Goal: Transaction & Acquisition: Purchase product/service

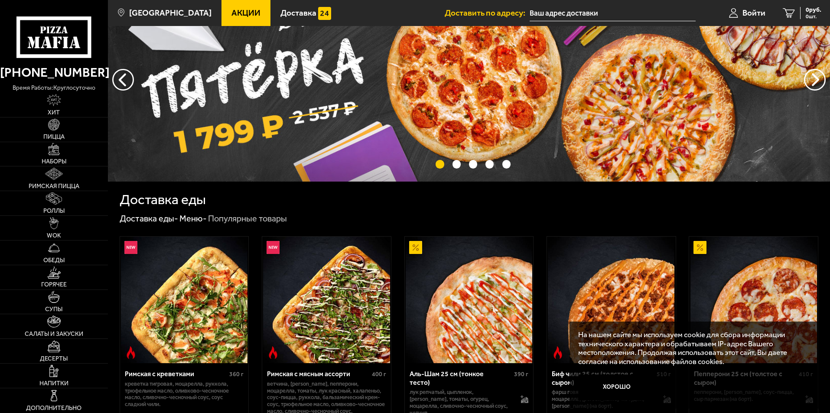
scroll to position [173, 0]
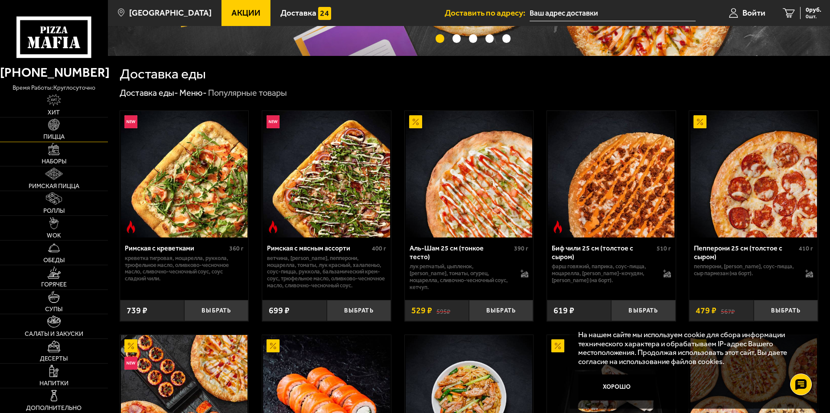
click at [47, 131] on link "Пицца" at bounding box center [54, 129] width 108 height 24
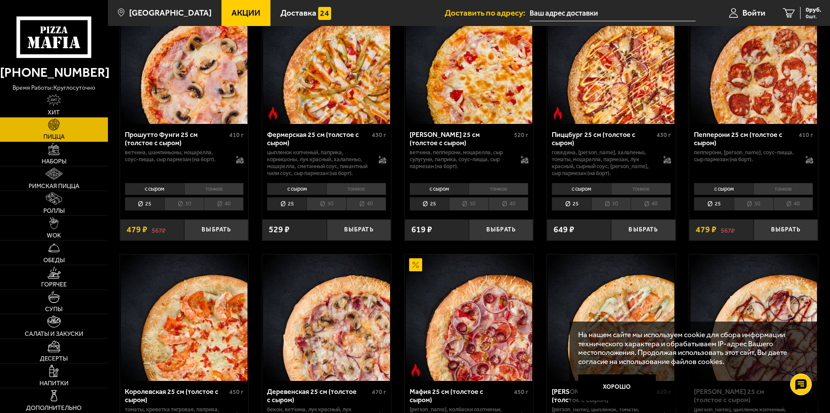
scroll to position [650, 0]
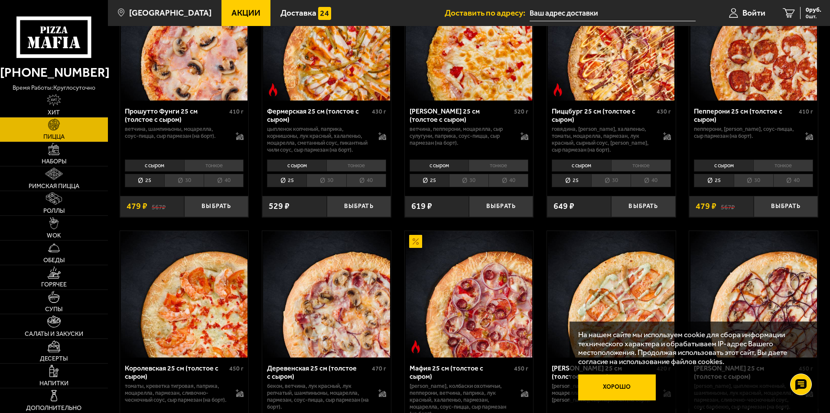
click at [613, 382] on button "Хорошо" at bounding box center [617, 388] width 78 height 26
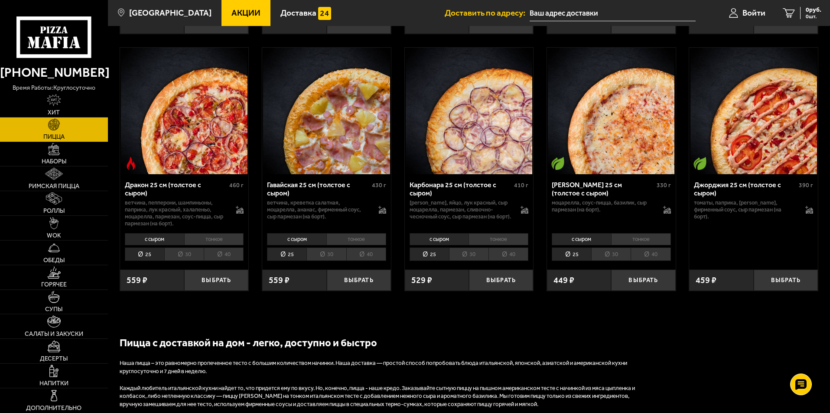
scroll to position [1387, 0]
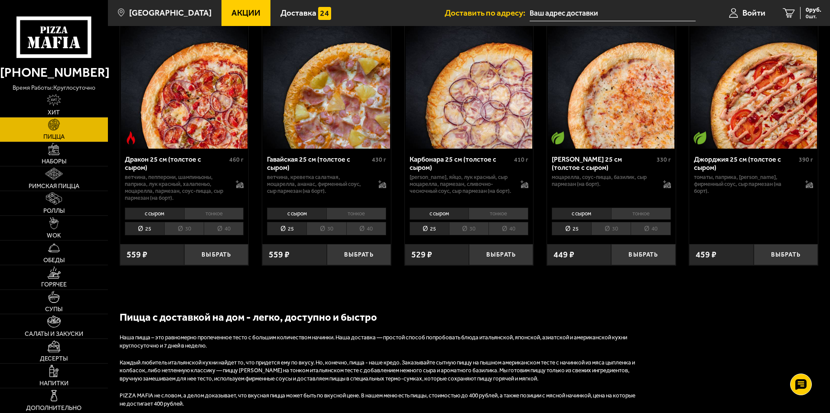
click at [364, 235] on li "40" at bounding box center [366, 228] width 40 height 13
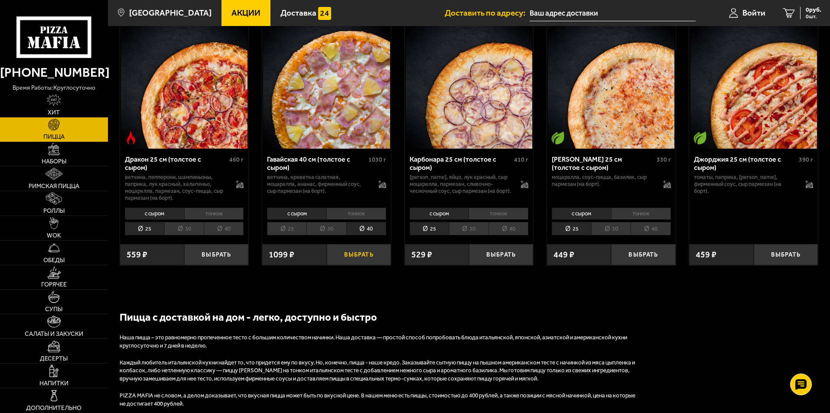
click at [348, 262] on button "Выбрать" at bounding box center [359, 254] width 64 height 21
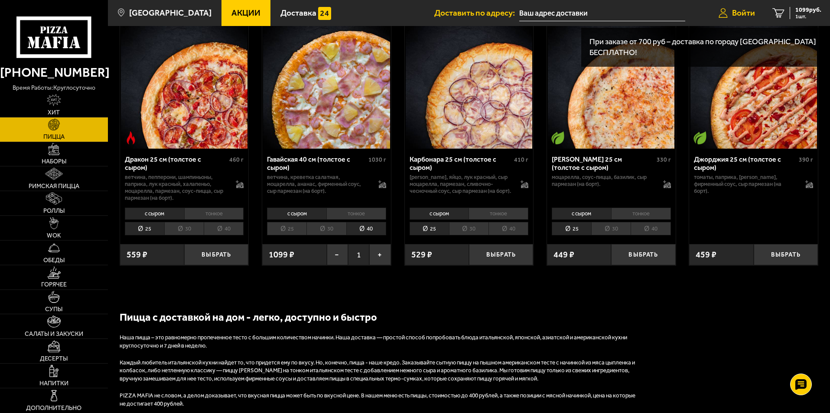
click at [747, 15] on span "Войти" at bounding box center [743, 13] width 23 height 8
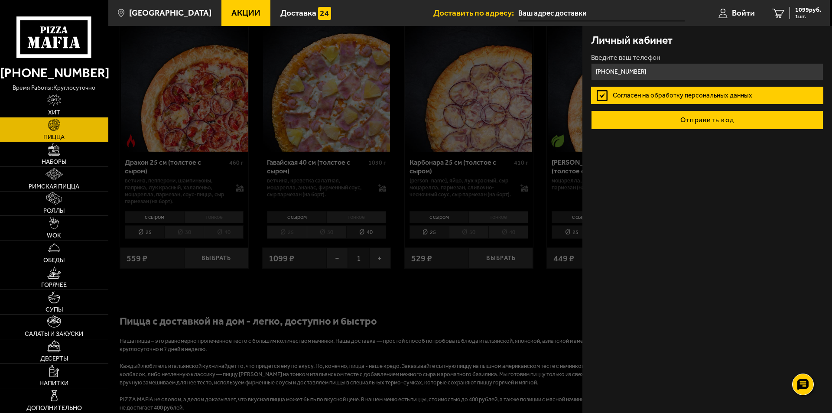
type input "[PHONE_NUMBER]"
click at [694, 120] on button "Отправить код" at bounding box center [707, 120] width 232 height 19
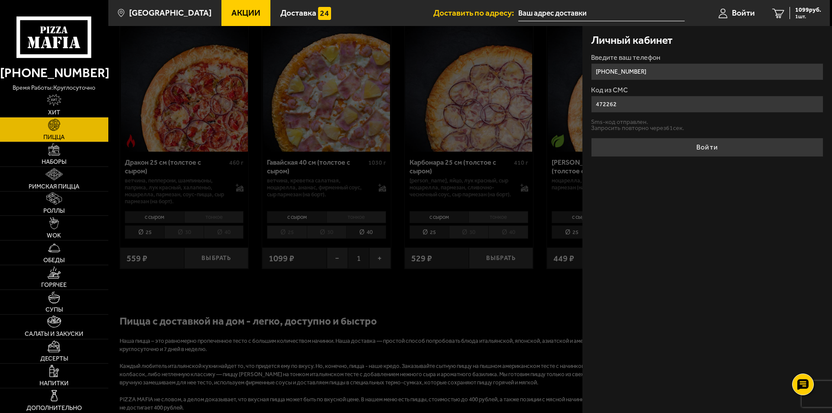
type input "472262"
click at [691, 134] on form "Введите ваш телефон +7 (999) 219-24-18 Код из СМС 472262 Sms-код отправлен. Зап…" at bounding box center [707, 105] width 232 height 103
click at [684, 153] on button "Войти" at bounding box center [707, 147] width 232 height 19
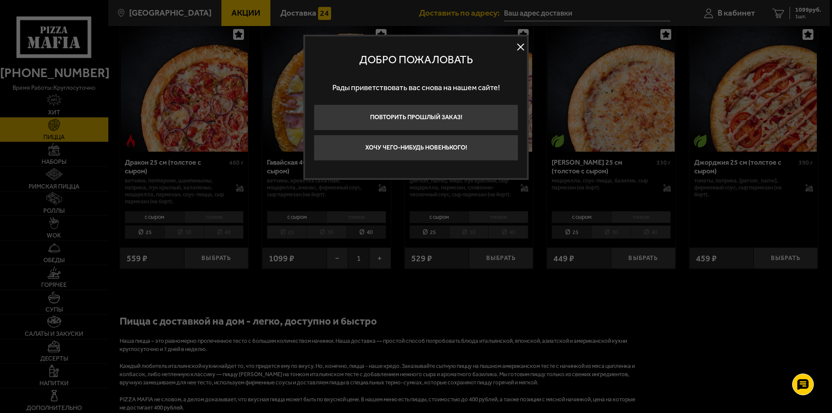
click at [520, 49] on button at bounding box center [520, 47] width 13 height 13
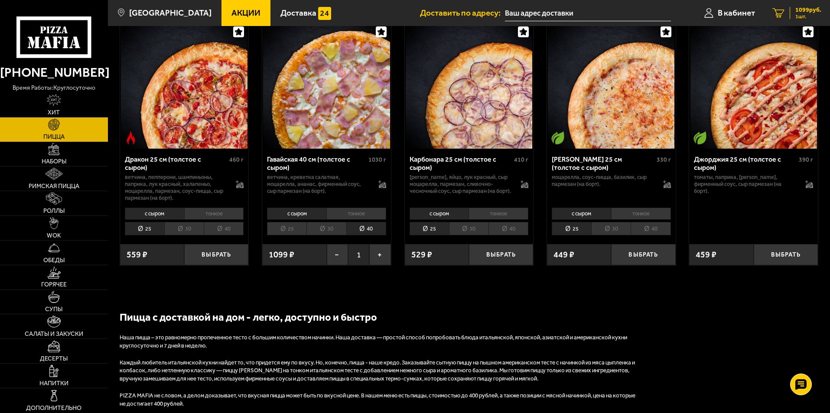
click at [803, 9] on span "1099 руб." at bounding box center [808, 10] width 26 height 6
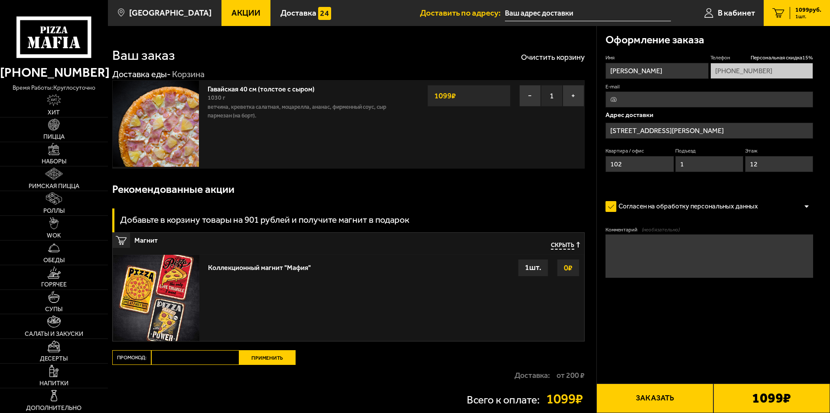
type input "[STREET_ADDRESS][PERSON_NAME]"
click at [63, 234] on link "WOK" at bounding box center [54, 228] width 108 height 24
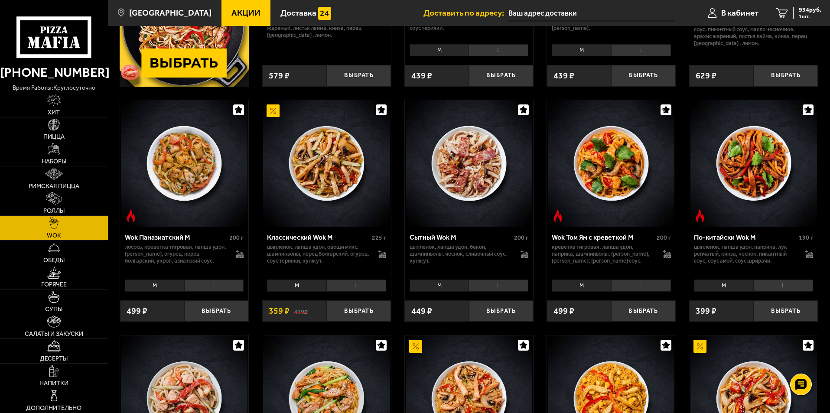
scroll to position [260, 0]
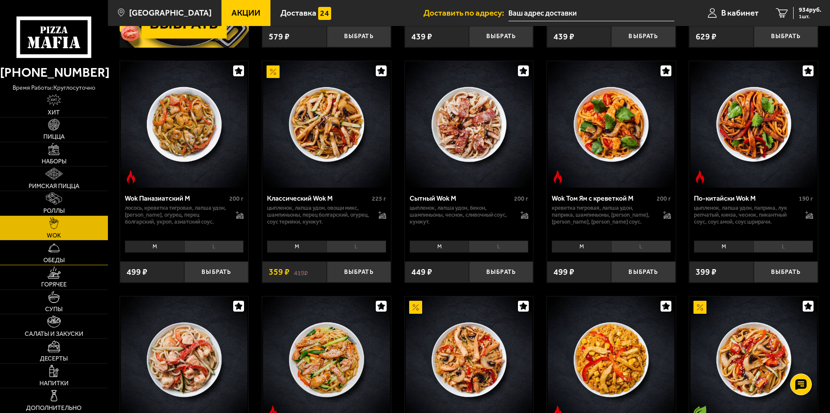
click at [74, 258] on link "Обеды" at bounding box center [54, 253] width 108 height 24
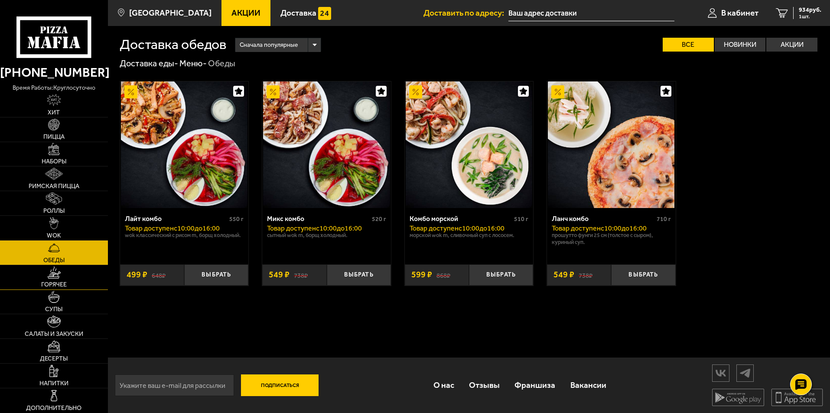
click at [68, 274] on link "Горячее" at bounding box center [54, 277] width 108 height 24
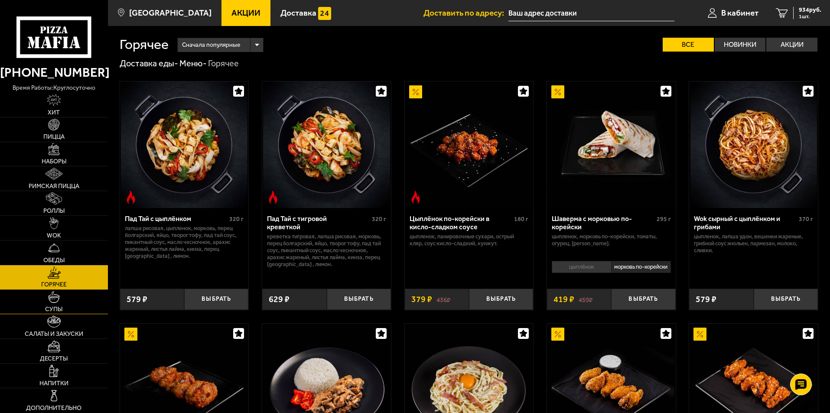
click at [55, 299] on img at bounding box center [54, 297] width 12 height 12
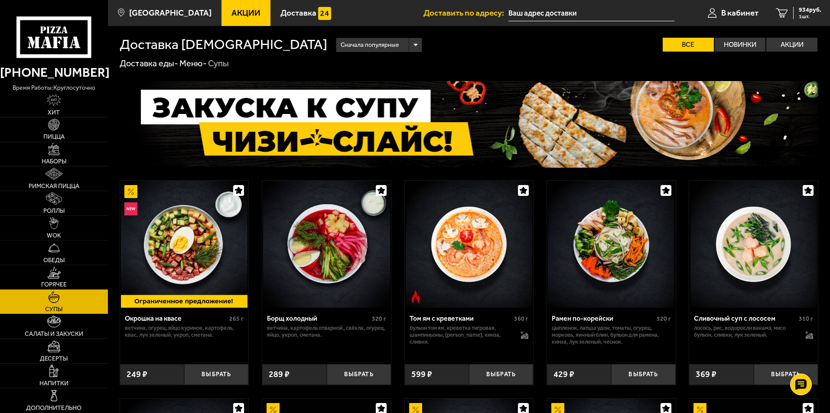
click at [62, 271] on link "Горячее" at bounding box center [54, 277] width 108 height 24
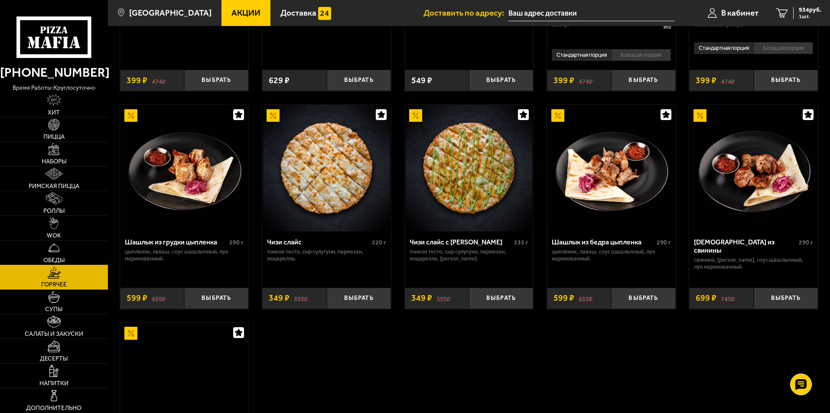
scroll to position [477, 0]
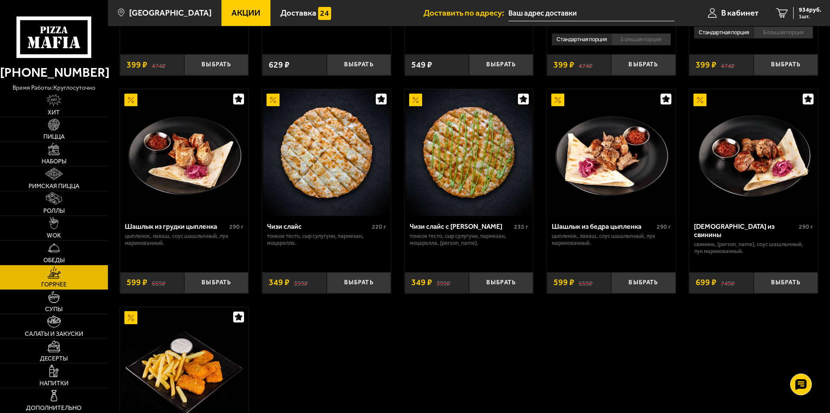
click at [241, 16] on span "Акции" at bounding box center [245, 13] width 29 height 8
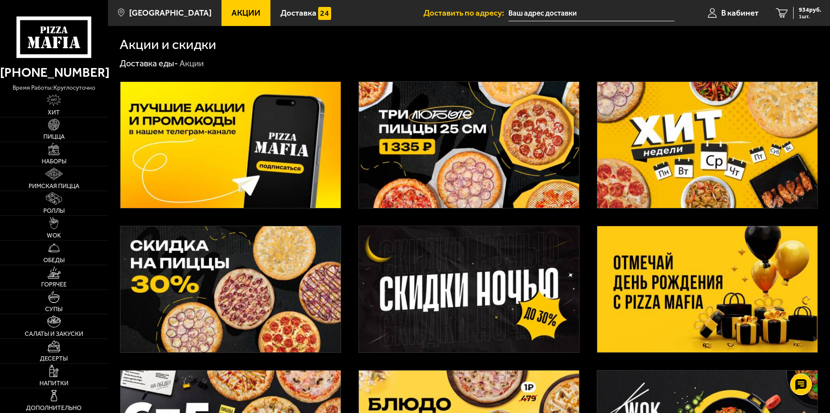
click at [279, 138] on img at bounding box center [231, 145] width 220 height 126
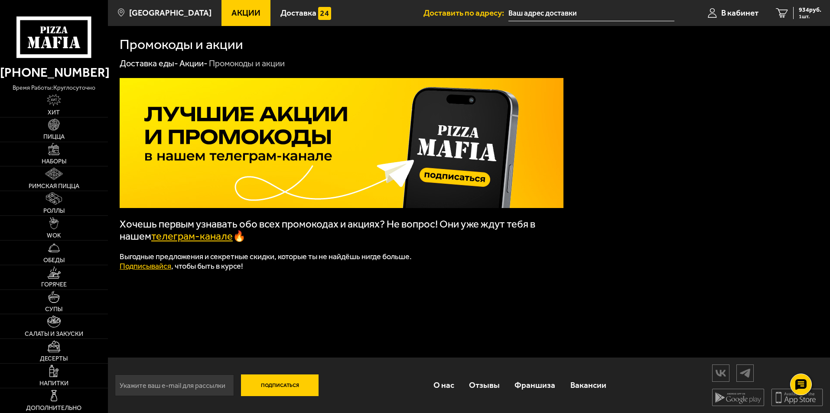
click at [206, 238] on link "телеграм-канале" at bounding box center [191, 236] width 81 height 12
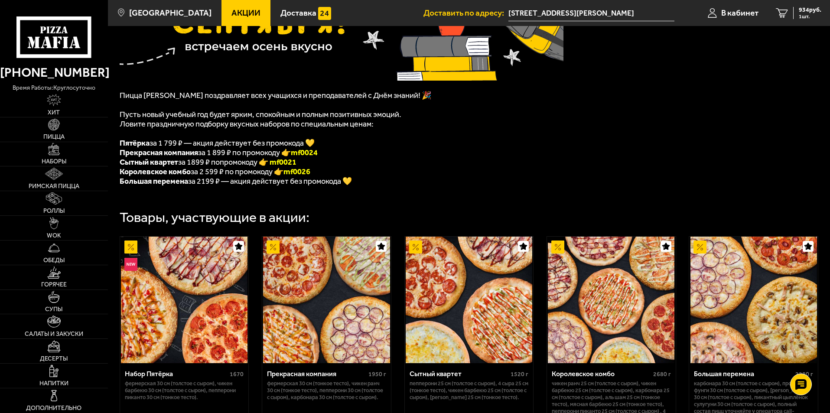
scroll to position [179, 0]
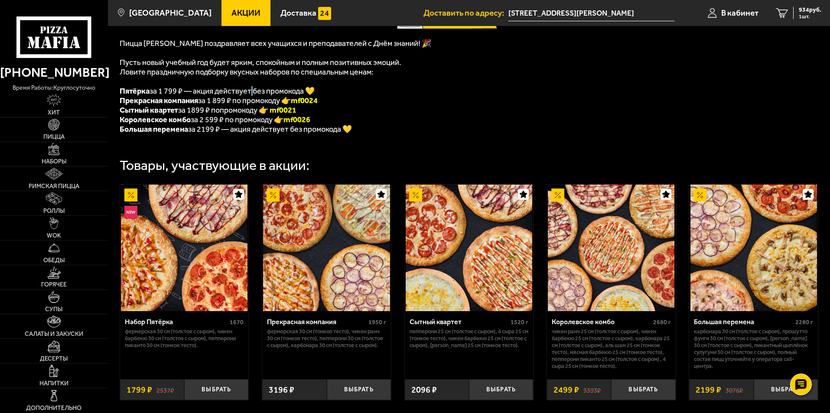
click at [256, 92] on span "Пятёрка за 1 799 ₽ — акция действует без промокода 💛" at bounding box center [217, 91] width 195 height 10
click at [261, 96] on span "Пятёрка за 1 799 ₽ — акция действует без промокода 💛" at bounding box center [217, 91] width 195 height 10
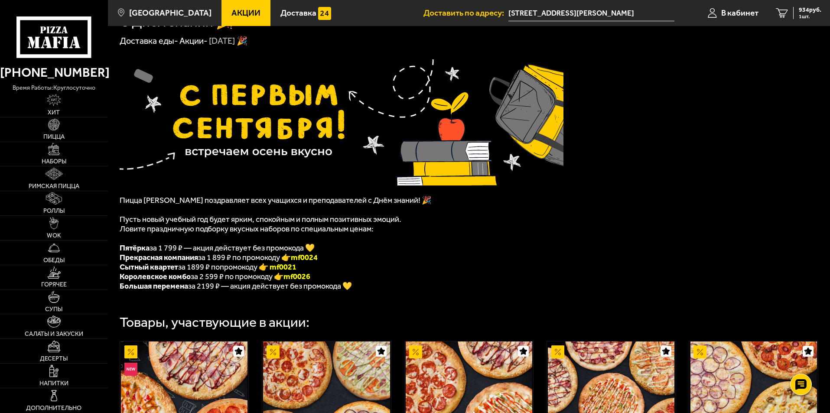
scroll to position [6, 0]
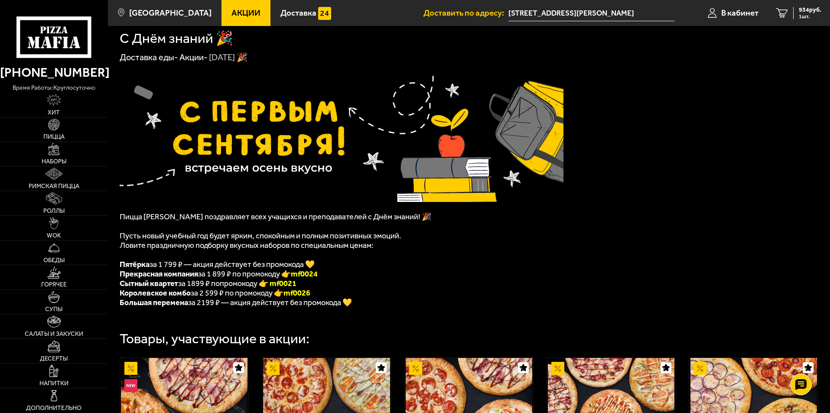
click at [81, 36] on icon at bounding box center [53, 36] width 75 height 41
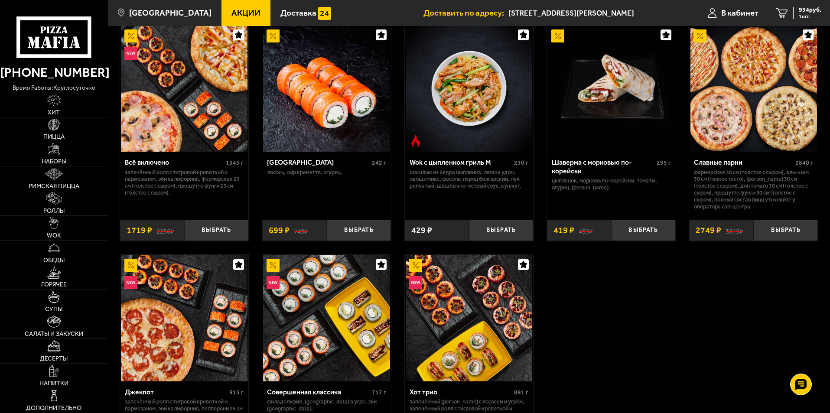
scroll to position [433, 0]
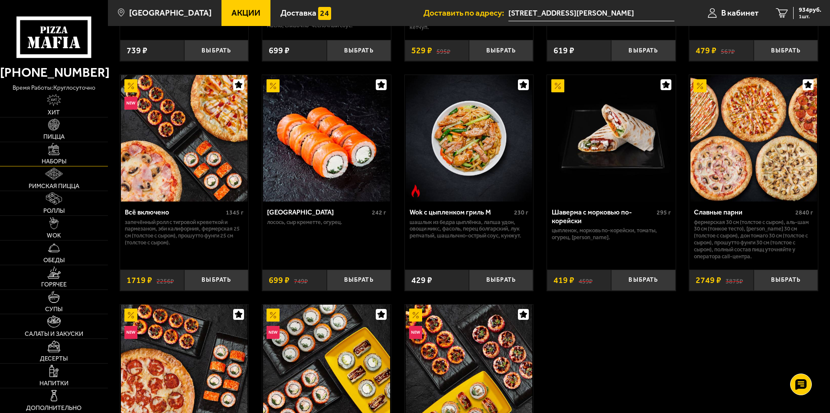
click at [73, 160] on link "Наборы" at bounding box center [54, 154] width 108 height 24
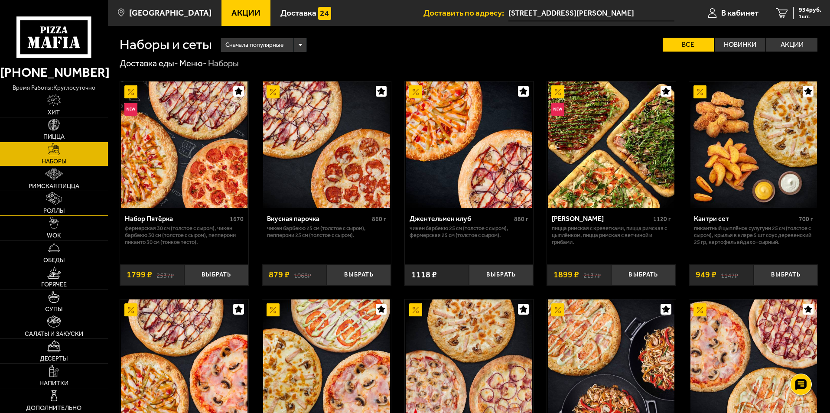
click at [53, 198] on img at bounding box center [54, 198] width 16 height 12
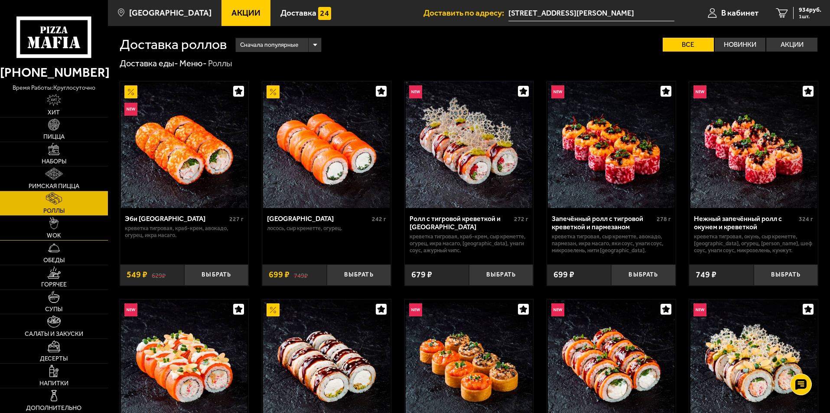
click at [49, 236] on span "WOK" at bounding box center [54, 236] width 14 height 6
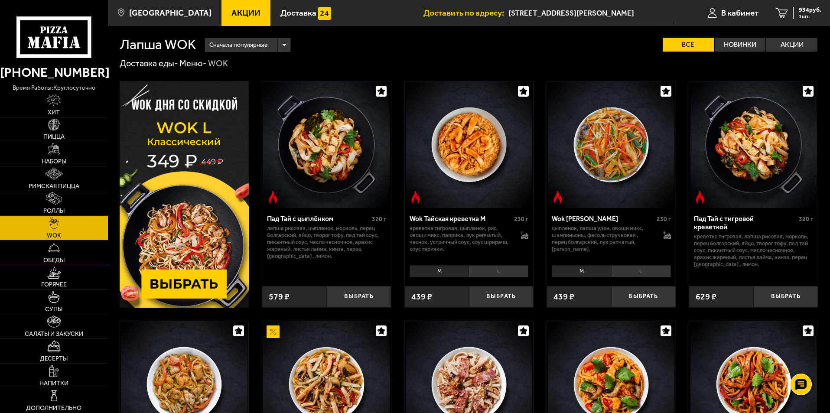
click at [49, 254] on link "Обеды" at bounding box center [54, 253] width 108 height 24
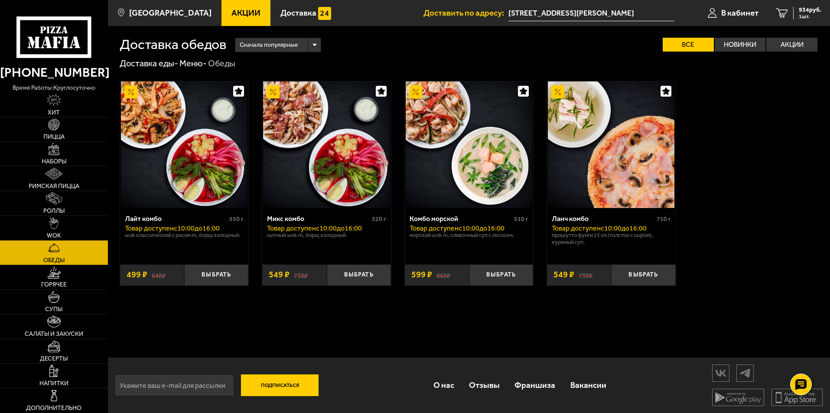
scroll to position [0, 0]
click at [66, 274] on link "Горячее" at bounding box center [54, 277] width 108 height 24
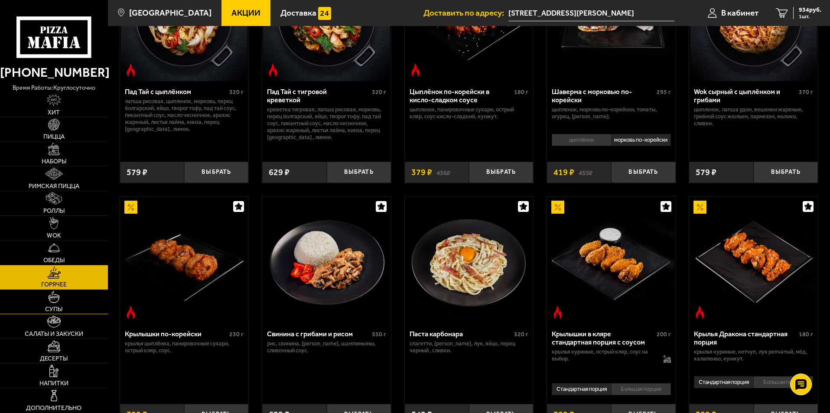
scroll to position [130, 0]
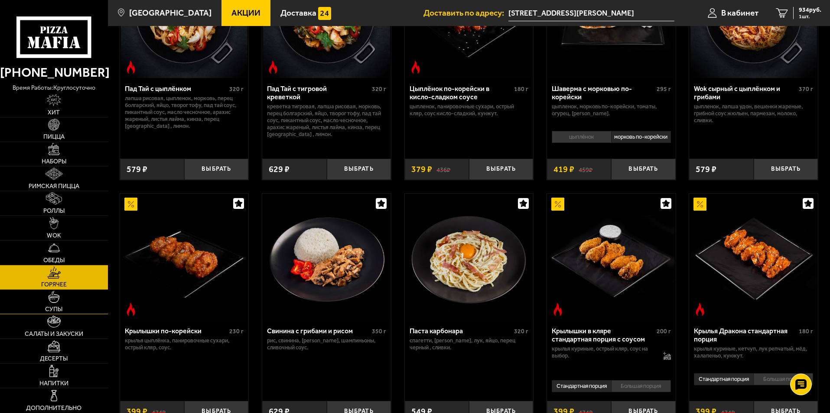
click at [44, 299] on link "Супы" at bounding box center [54, 302] width 108 height 24
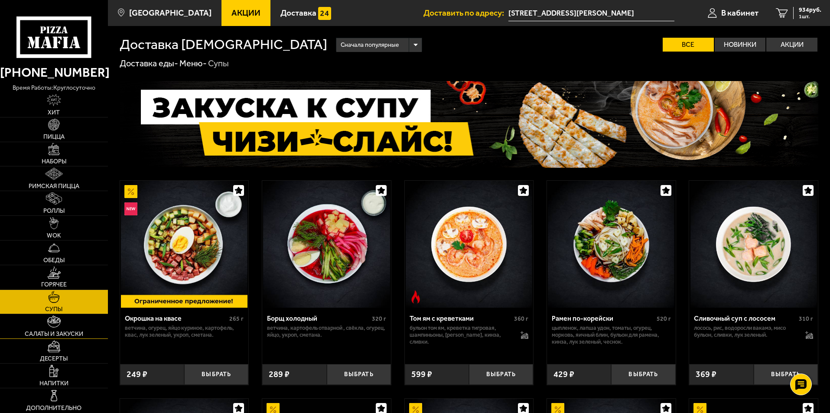
click at [51, 337] on span "Салаты и закуски" at bounding box center [54, 334] width 59 height 6
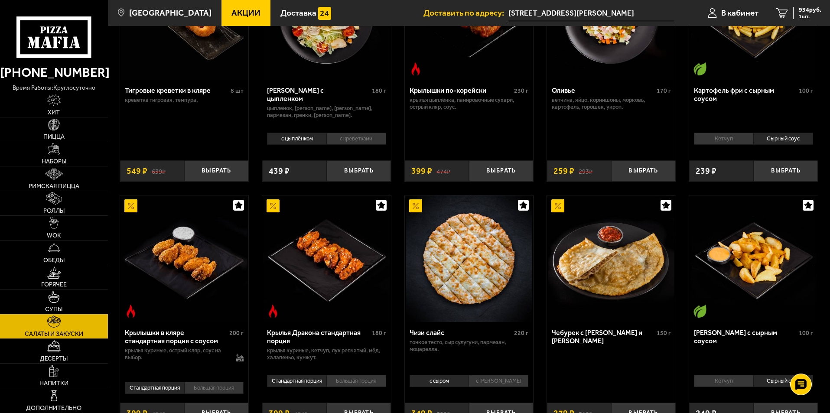
scroll to position [173, 0]
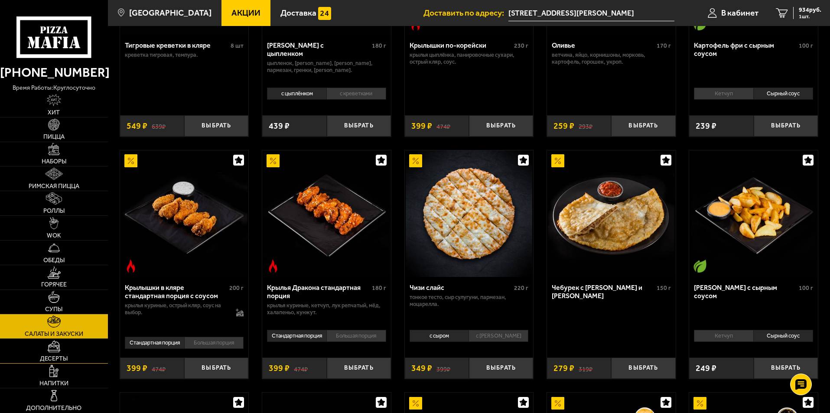
click at [45, 343] on link "Десерты" at bounding box center [54, 351] width 108 height 24
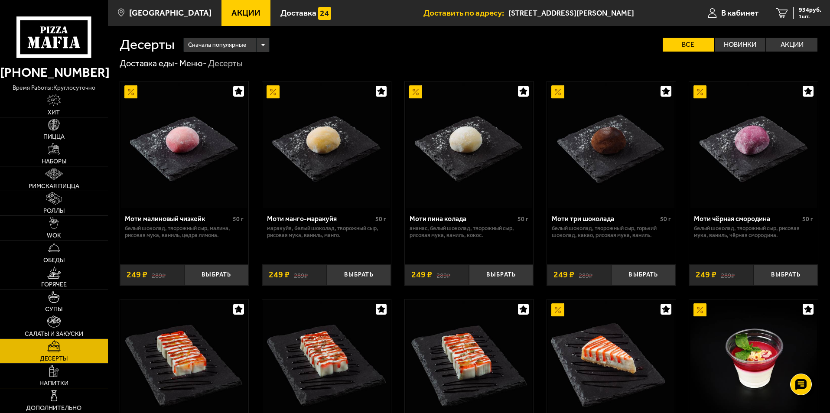
click at [65, 381] on span "Напитки" at bounding box center [53, 384] width 29 height 6
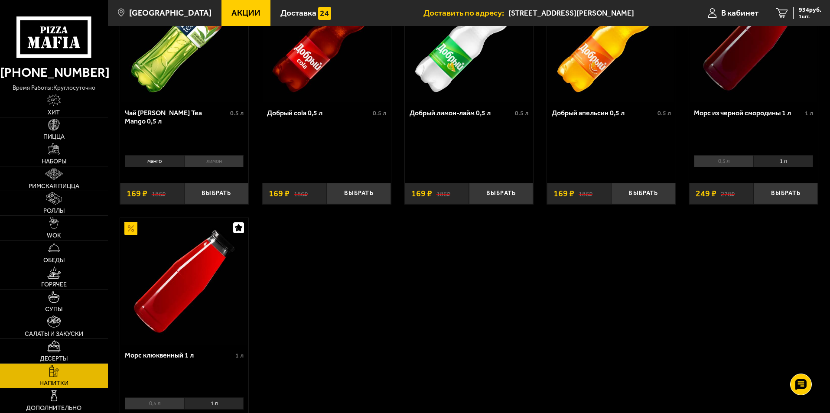
scroll to position [173, 0]
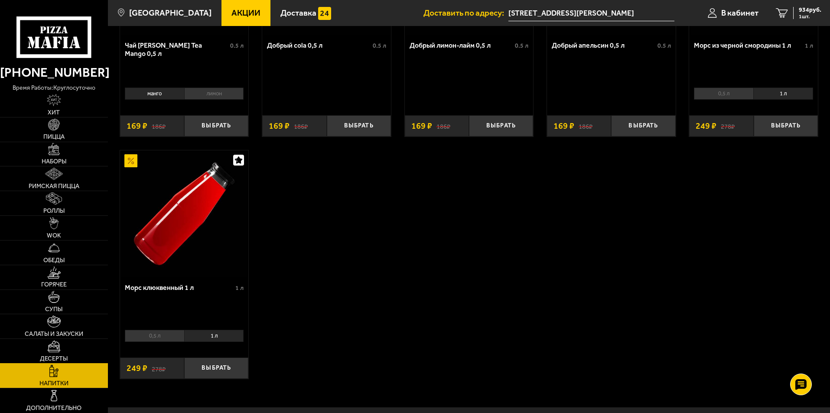
click at [61, 353] on link "Десерты" at bounding box center [54, 351] width 108 height 24
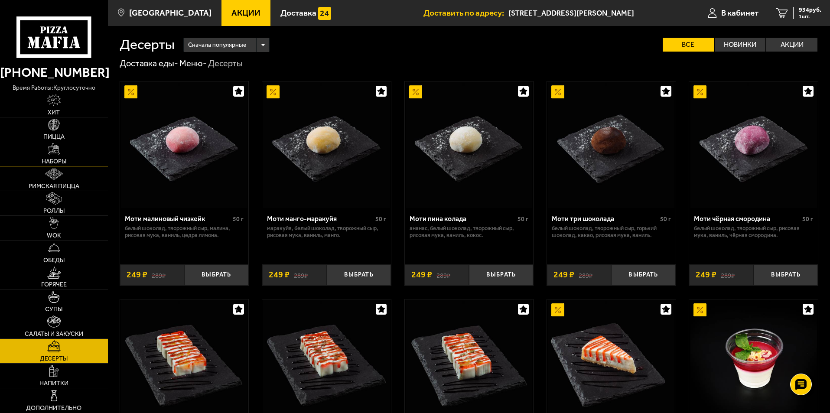
click at [78, 158] on link "Наборы" at bounding box center [54, 154] width 108 height 24
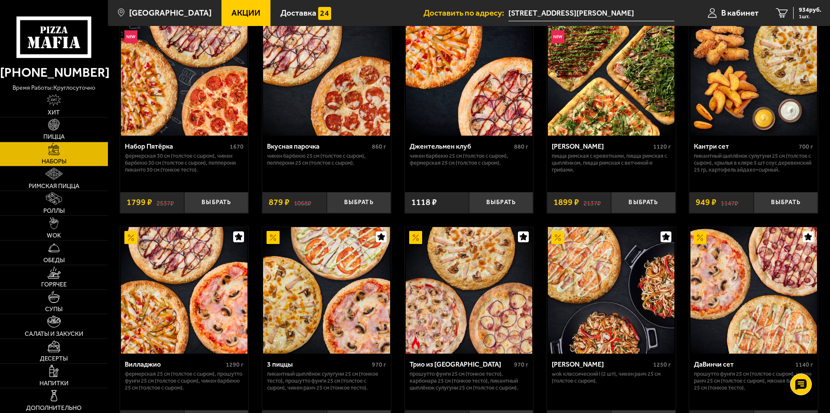
scroll to position [43, 0]
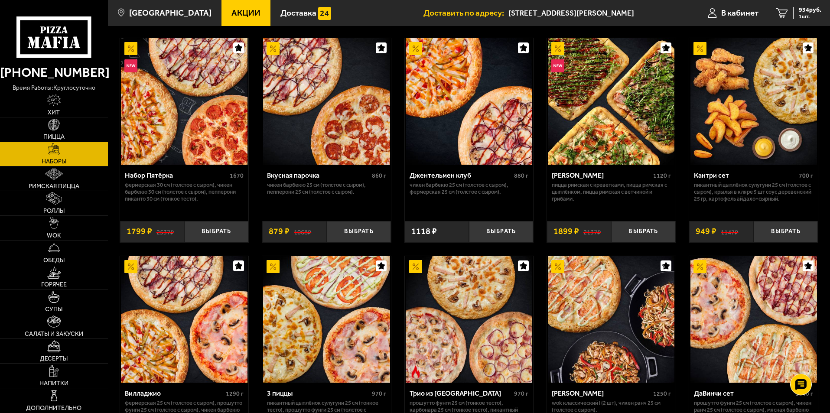
click at [229, 23] on link "Акции" at bounding box center [245, 13] width 49 height 26
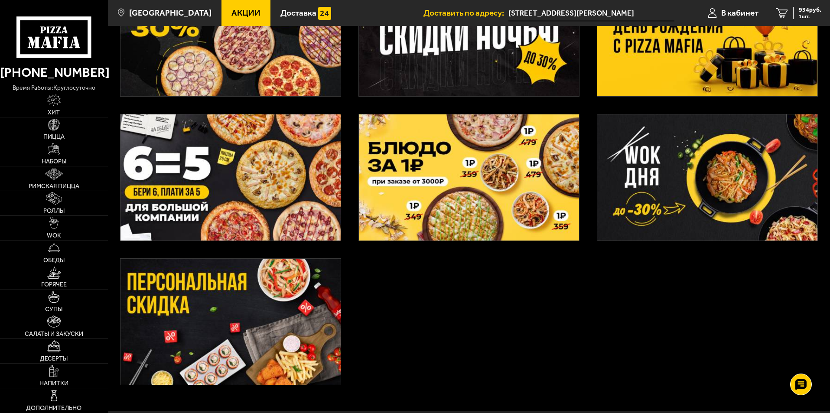
scroll to position [260, 0]
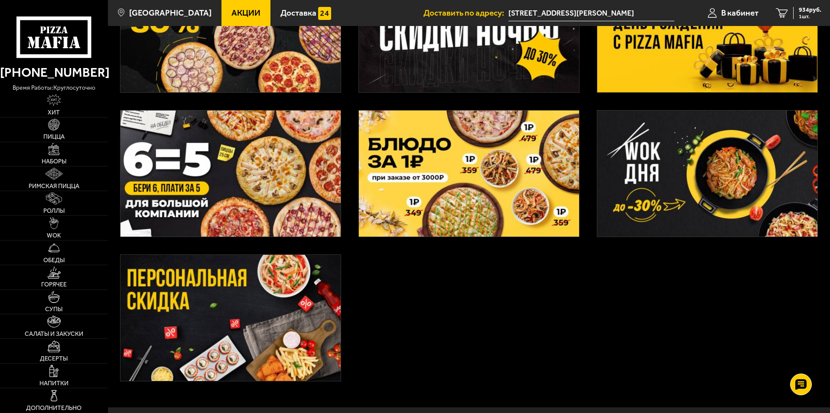
click at [698, 179] on img at bounding box center [707, 174] width 220 height 126
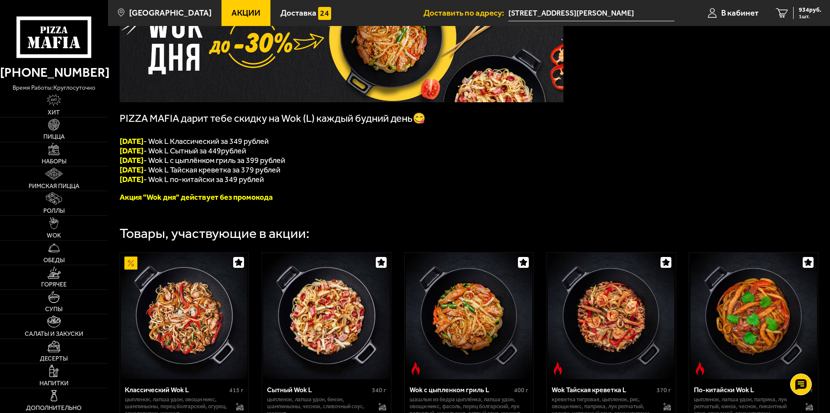
scroll to position [72, 0]
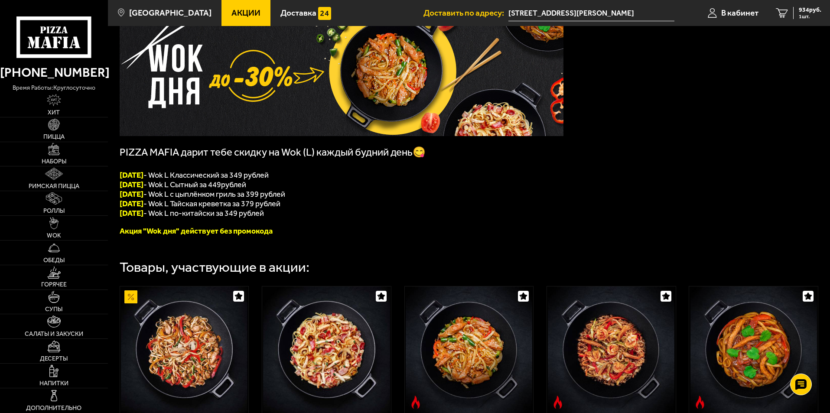
click at [66, 28] on icon at bounding box center [53, 36] width 75 height 41
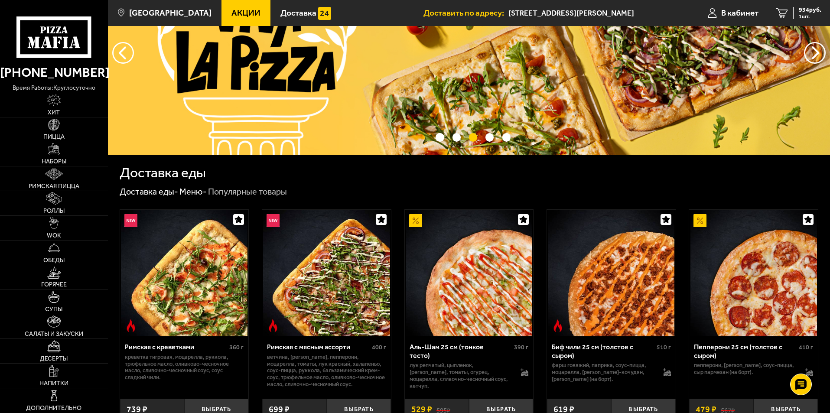
scroll to position [43, 0]
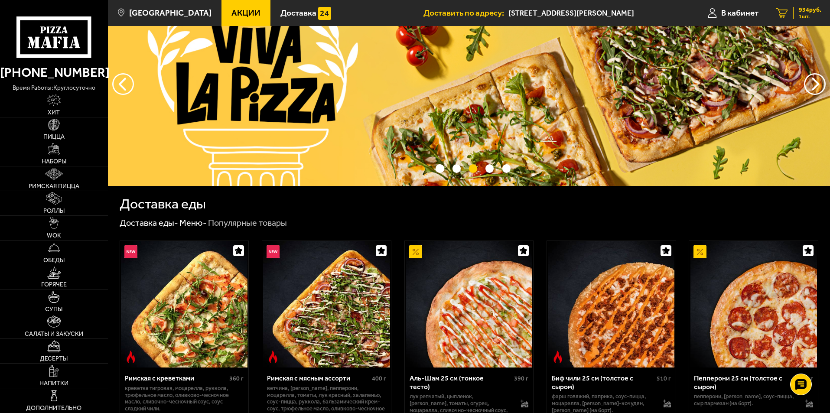
click at [802, 9] on span "934 руб." at bounding box center [810, 10] width 23 height 6
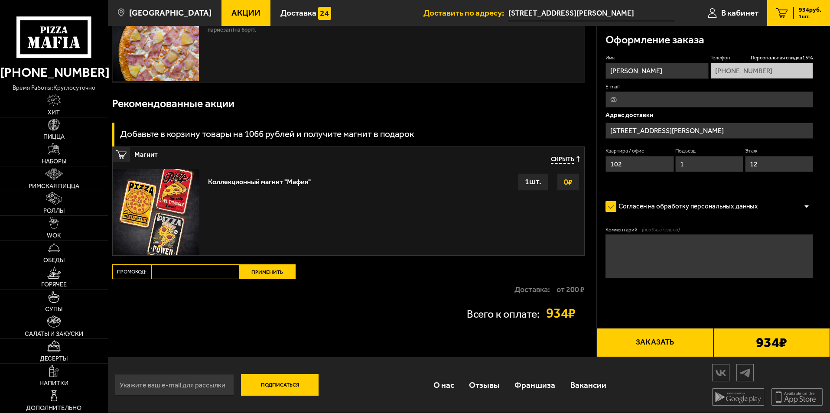
scroll to position [56, 0]
click at [647, 334] on button "Заказать" at bounding box center [654, 342] width 117 height 29
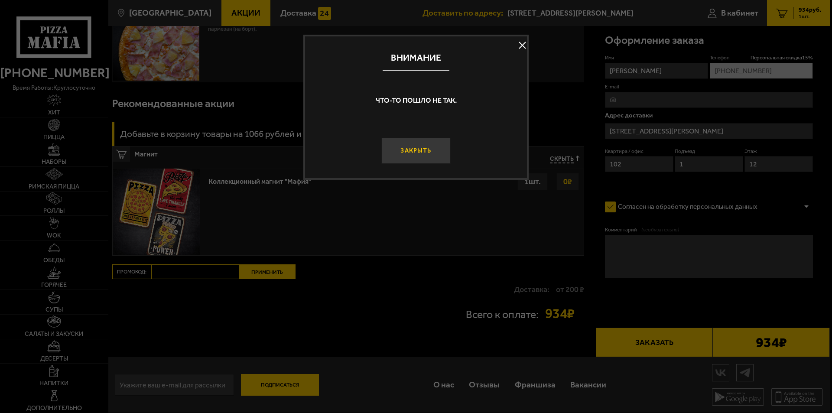
click at [433, 153] on button "Закрыть" at bounding box center [415, 151] width 69 height 26
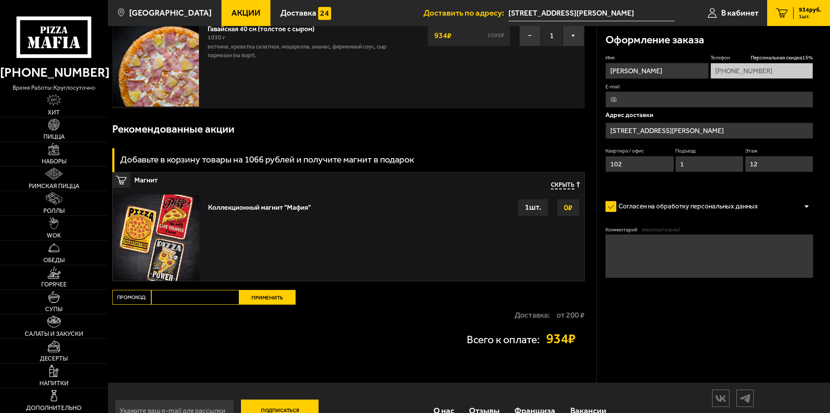
scroll to position [14, 0]
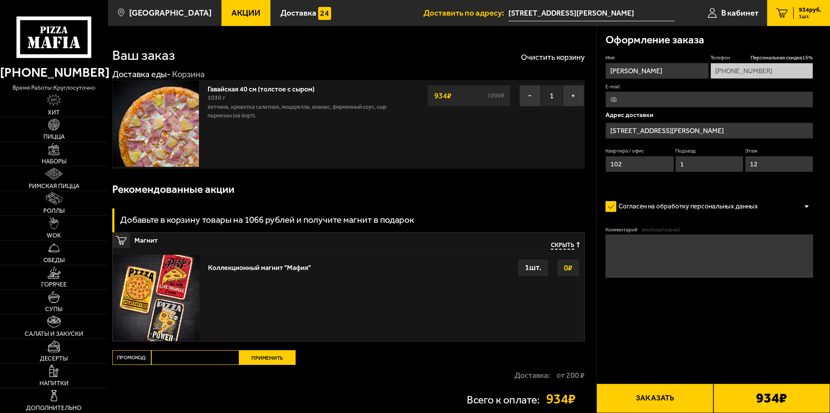
click at [398, 166] on div "Гавайская 40 см (толстое с сыром) 1030 г ветчина, креветка салатная, моцарелла,…" at bounding box center [303, 125] width 201 height 88
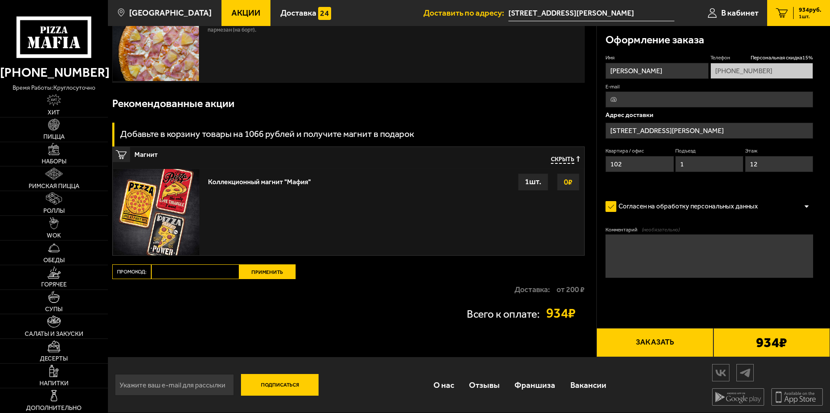
click at [652, 340] on button "Заказать" at bounding box center [654, 342] width 117 height 29
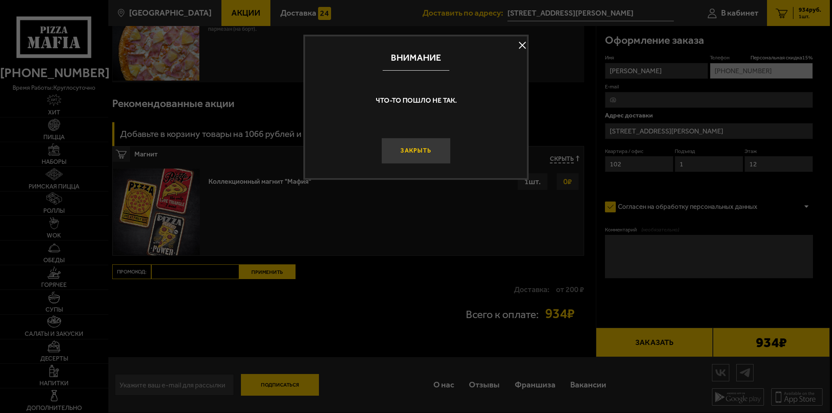
click at [416, 153] on button "Закрыть" at bounding box center [415, 151] width 69 height 26
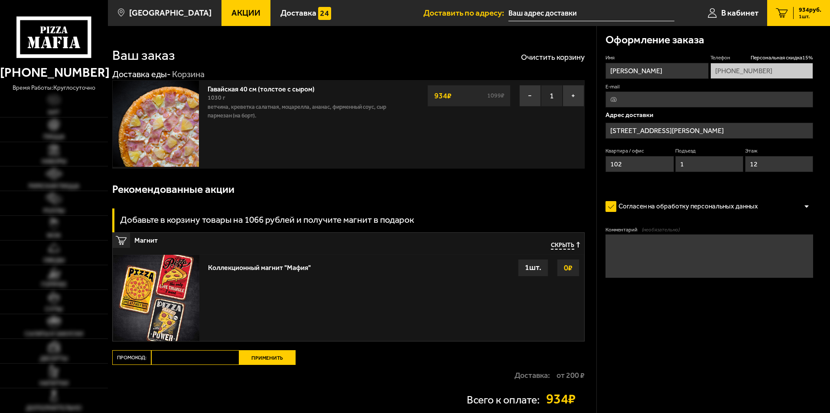
scroll to position [87, 0]
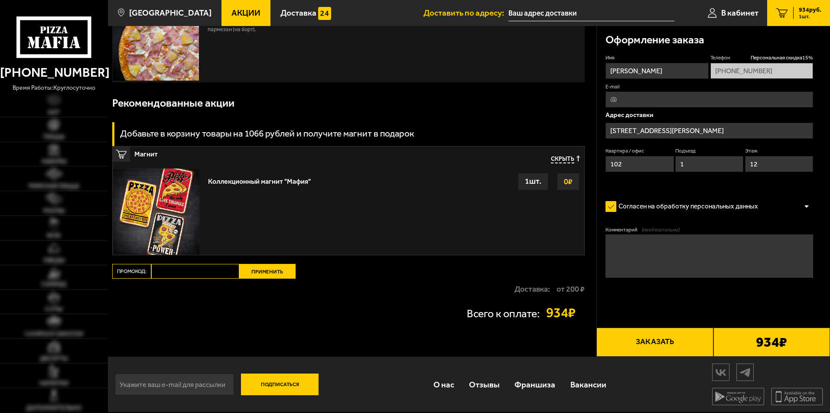
type input "[STREET_ADDRESS][PERSON_NAME]"
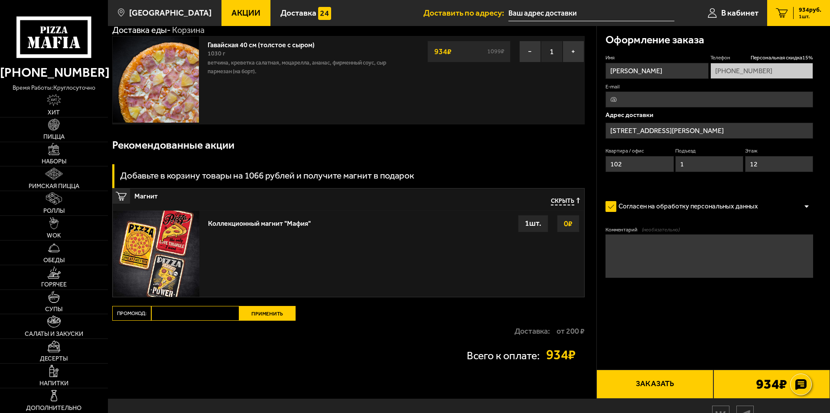
scroll to position [43, 0]
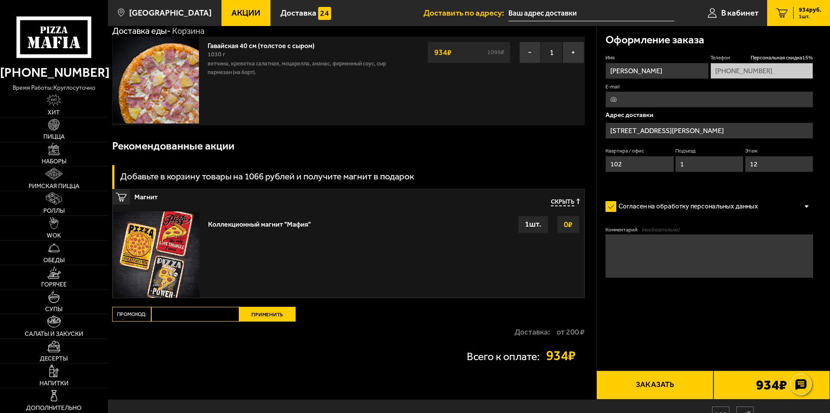
click at [759, 131] on input "[STREET_ADDRESS][PERSON_NAME]" at bounding box center [710, 131] width 208 height 16
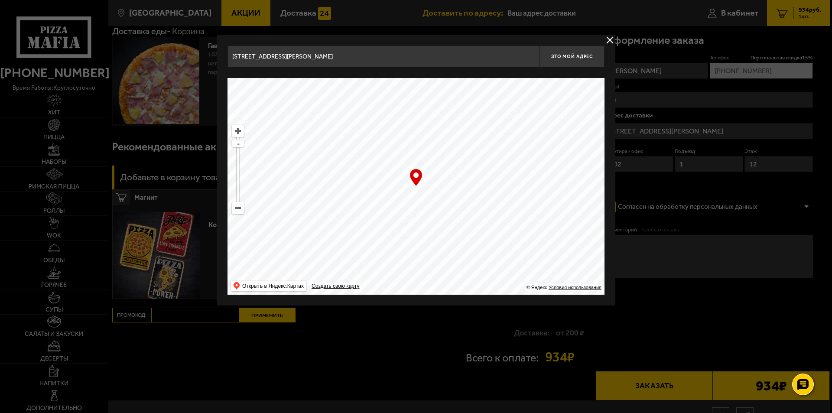
click at [429, 198] on ymaps at bounding box center [416, 186] width 377 height 217
click at [432, 198] on ymaps at bounding box center [416, 186] width 377 height 217
click at [436, 198] on ymaps at bounding box center [416, 186] width 377 height 217
click at [586, 63] on button "Это мой адрес" at bounding box center [572, 57] width 65 height 22
click at [609, 37] on button "delivery type" at bounding box center [610, 40] width 11 height 11
